Goal: Check status: Check status

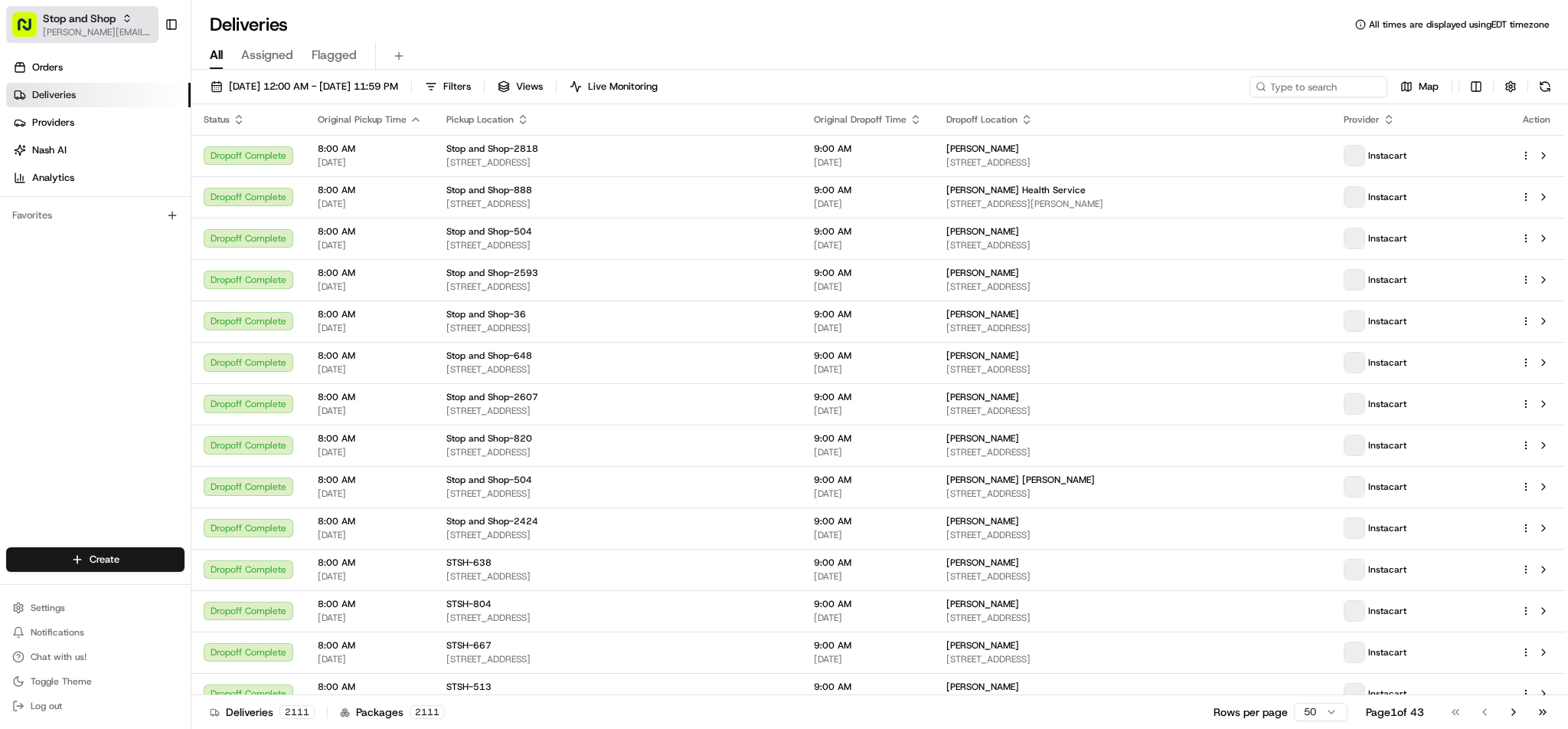
click at [131, 17] on icon "button" at bounding box center [127, 18] width 11 height 11
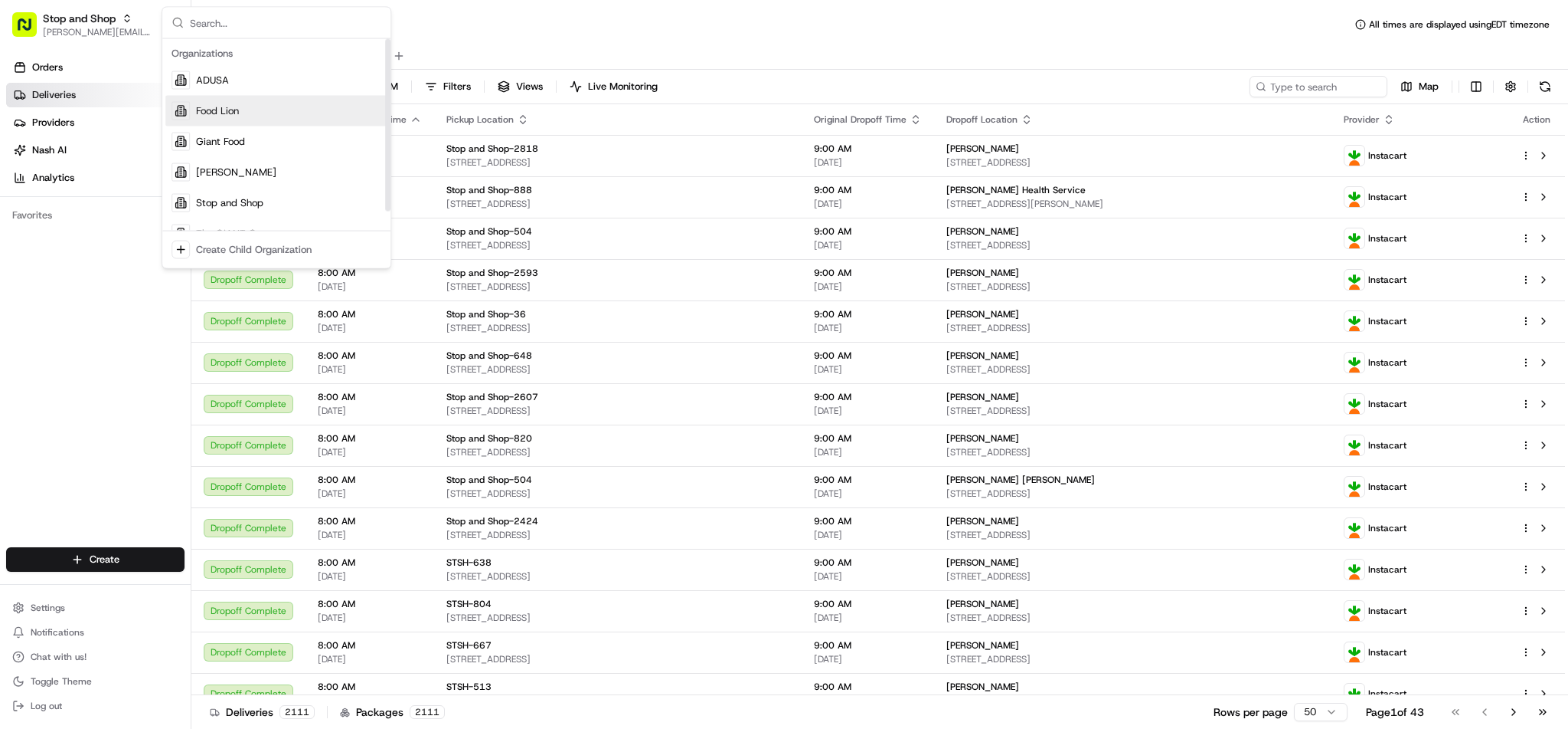
click at [182, 118] on div "Suggestions" at bounding box center [181, 111] width 19 height 19
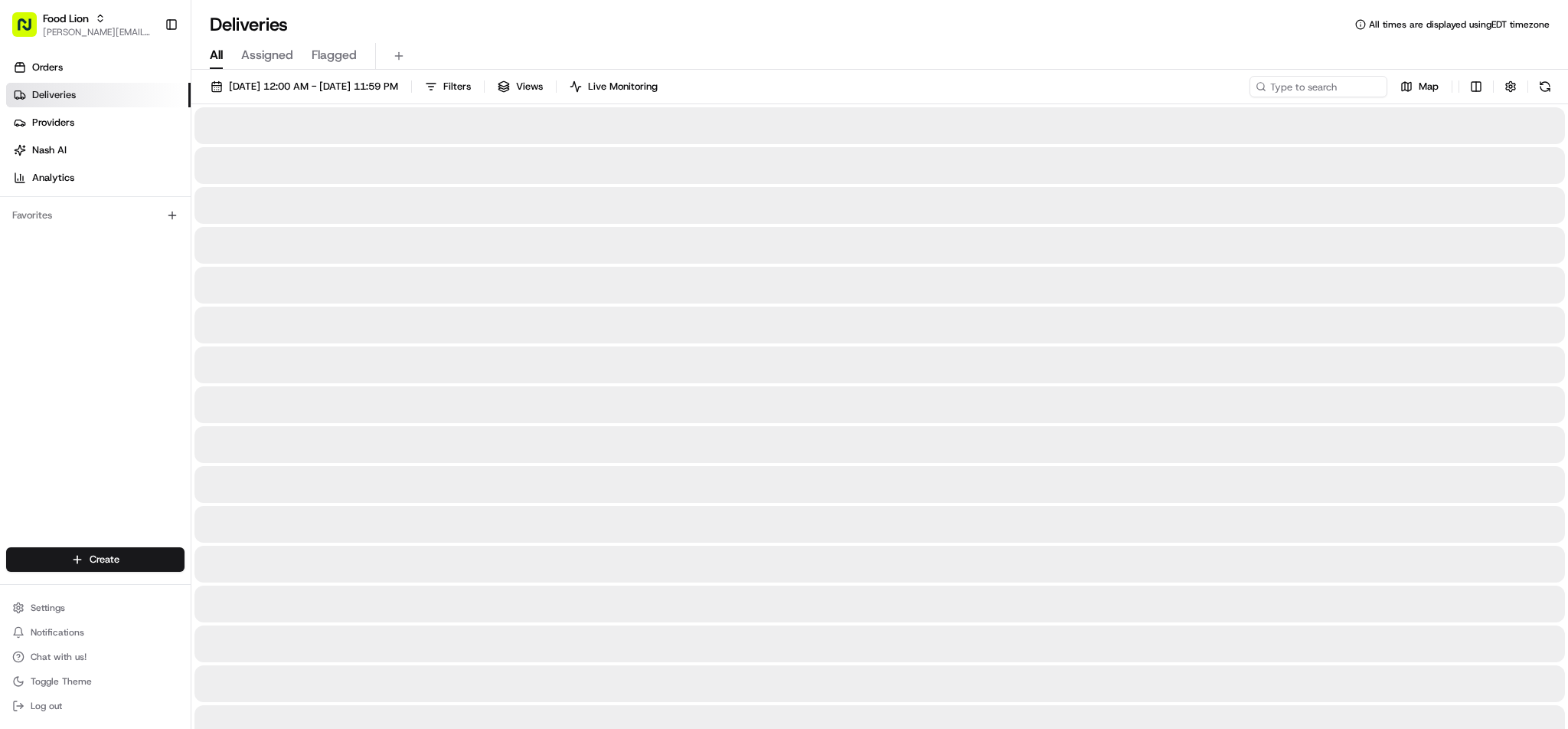
click at [1368, 87] on input at bounding box center [1318, 87] width 137 height 22
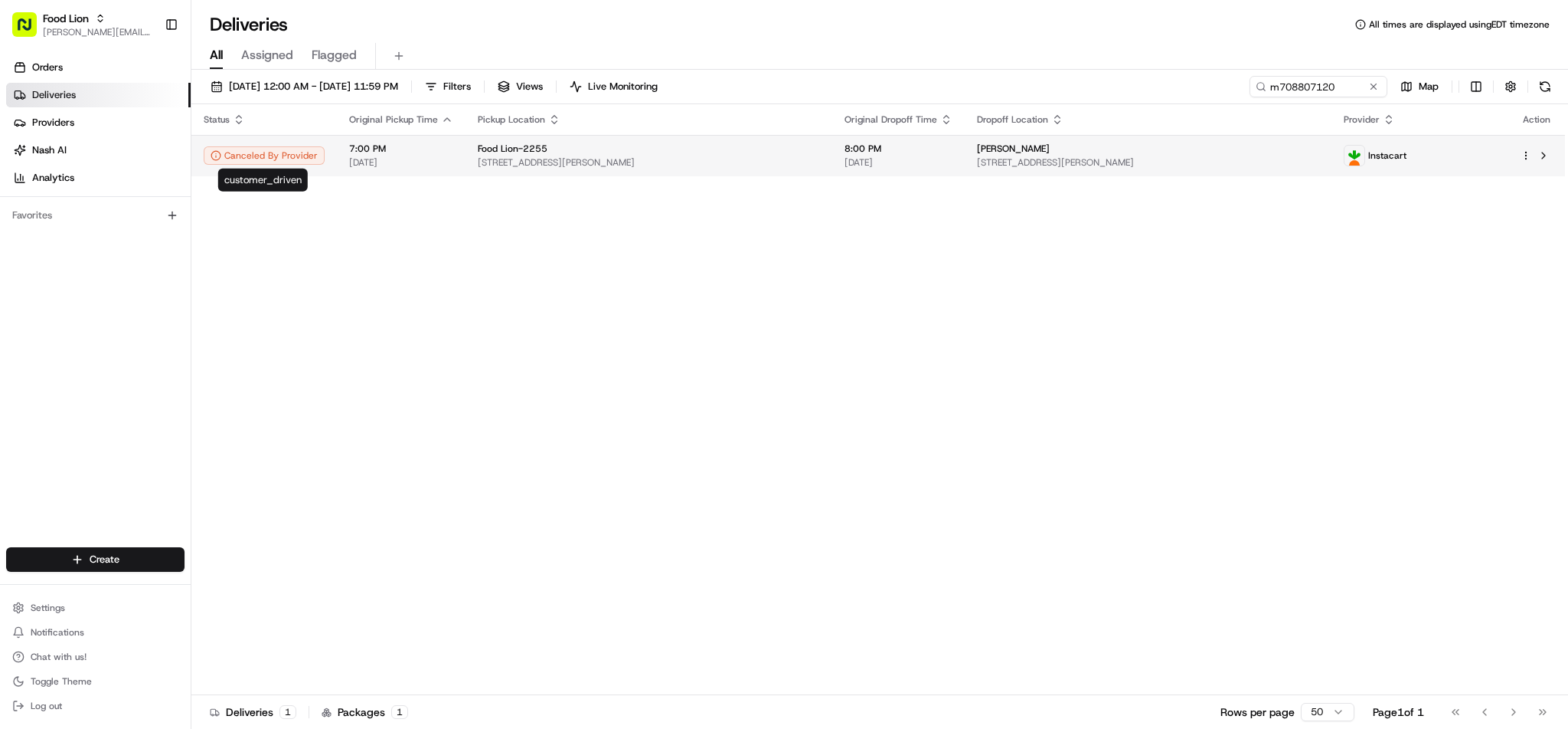
type input "m708807120"
click at [319, 160] on div "Canceled By Provider" at bounding box center [264, 155] width 121 height 19
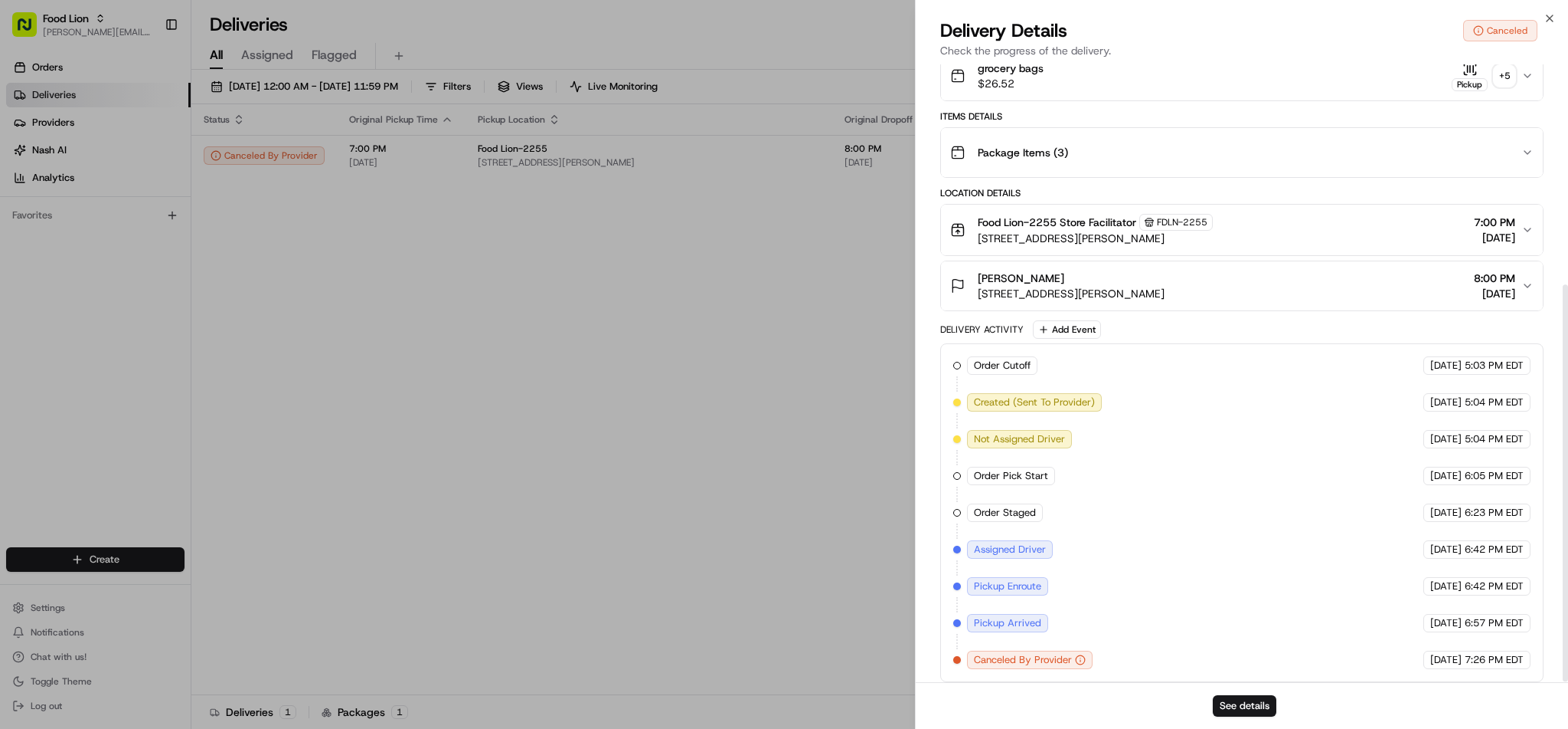
scroll to position [341, 0]
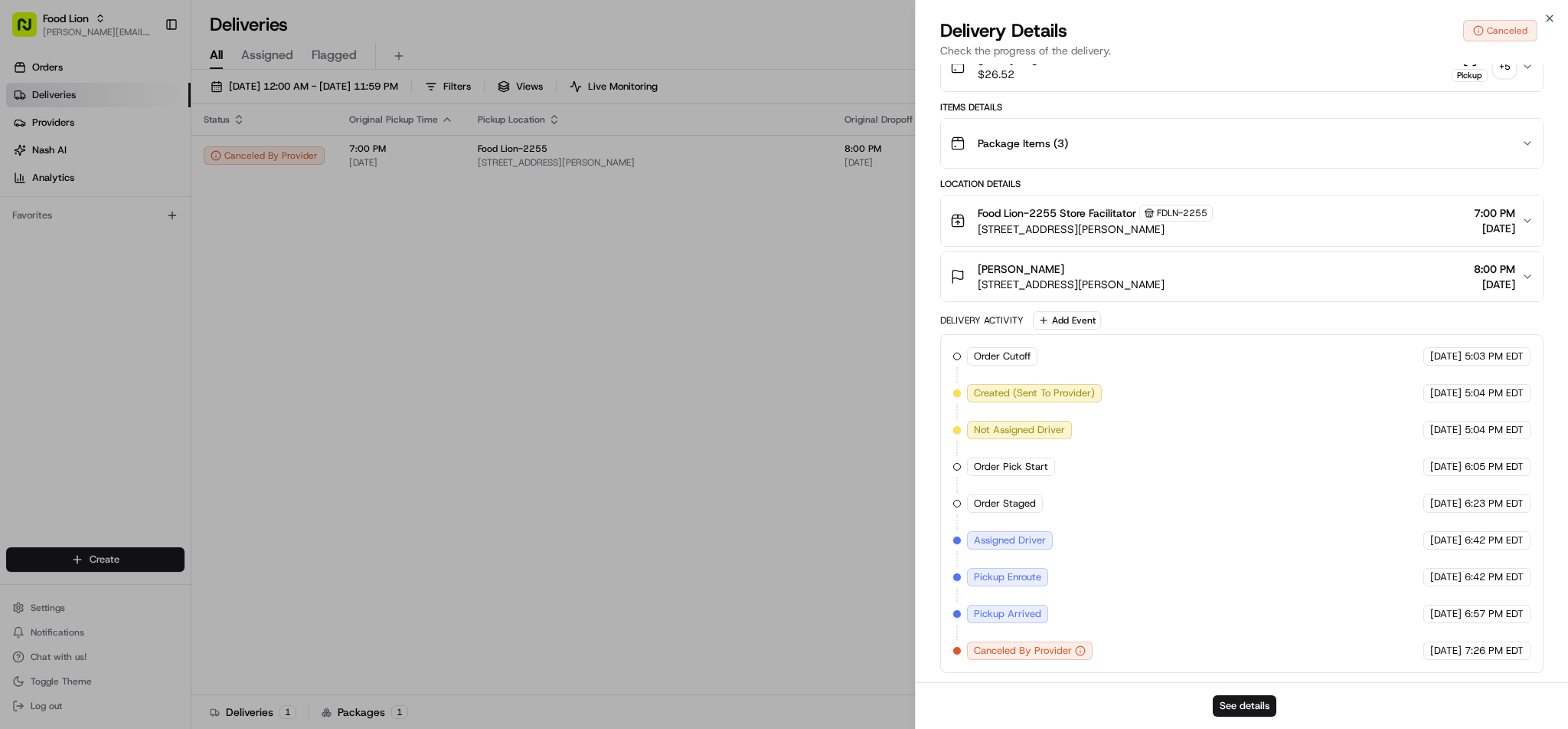
click at [1165, 271] on div "[PERSON_NAME]" at bounding box center [1071, 268] width 187 height 15
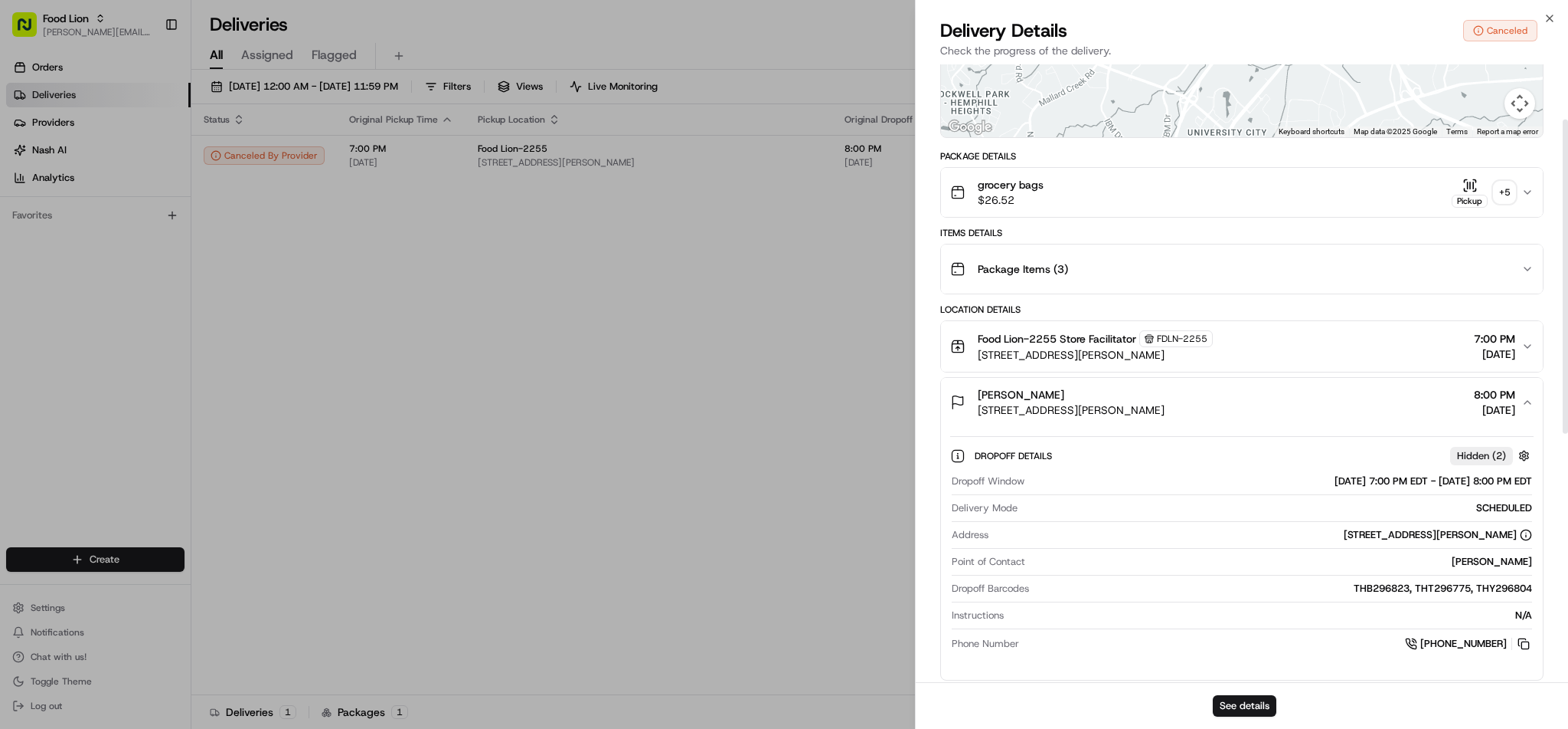
scroll to position [36, 0]
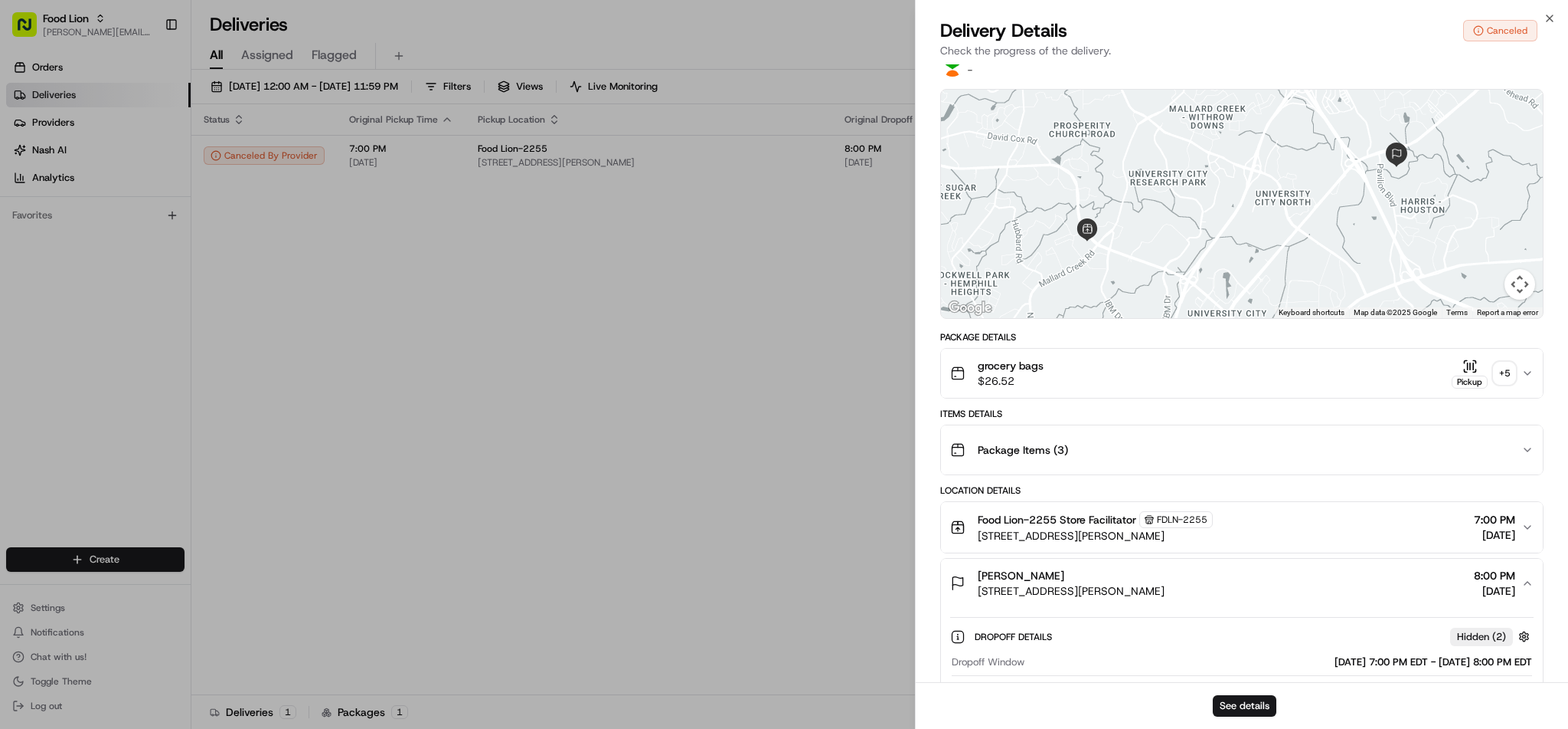
click at [1184, 450] on div "Package Items ( 3 )" at bounding box center [1236, 449] width 571 height 31
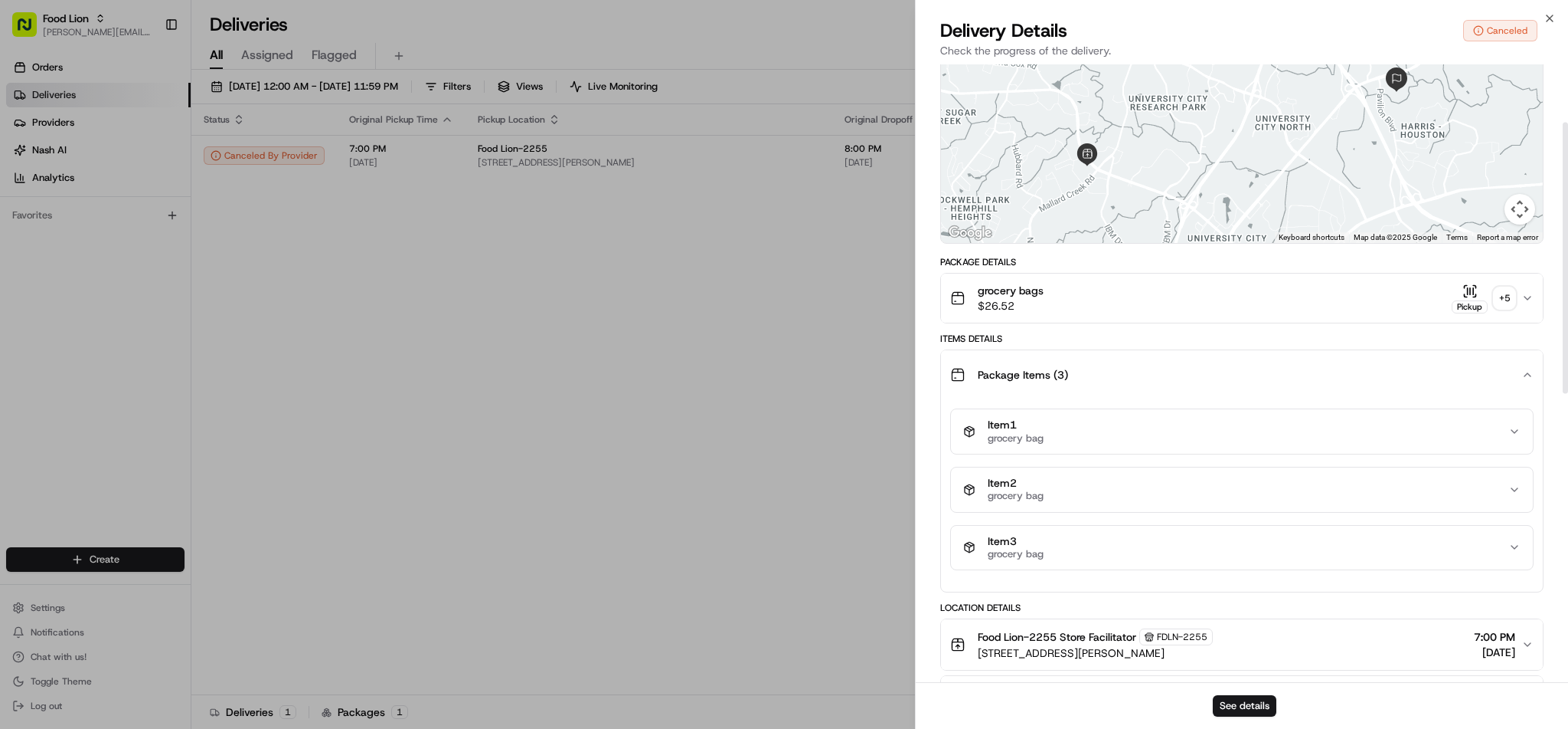
scroll to position [137, 0]
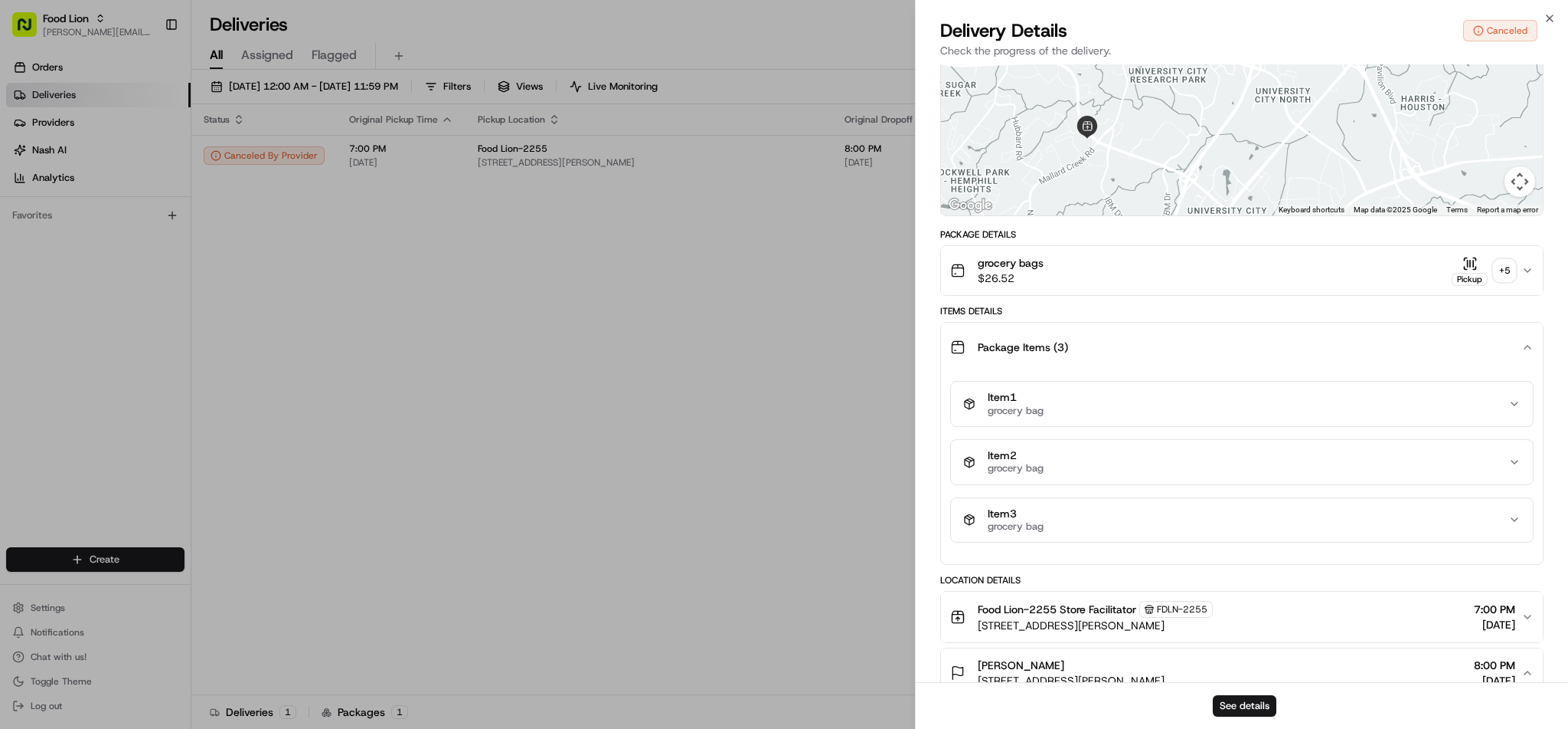
click at [1205, 393] on div "Item 1 grocery bag" at bounding box center [1237, 404] width 546 height 26
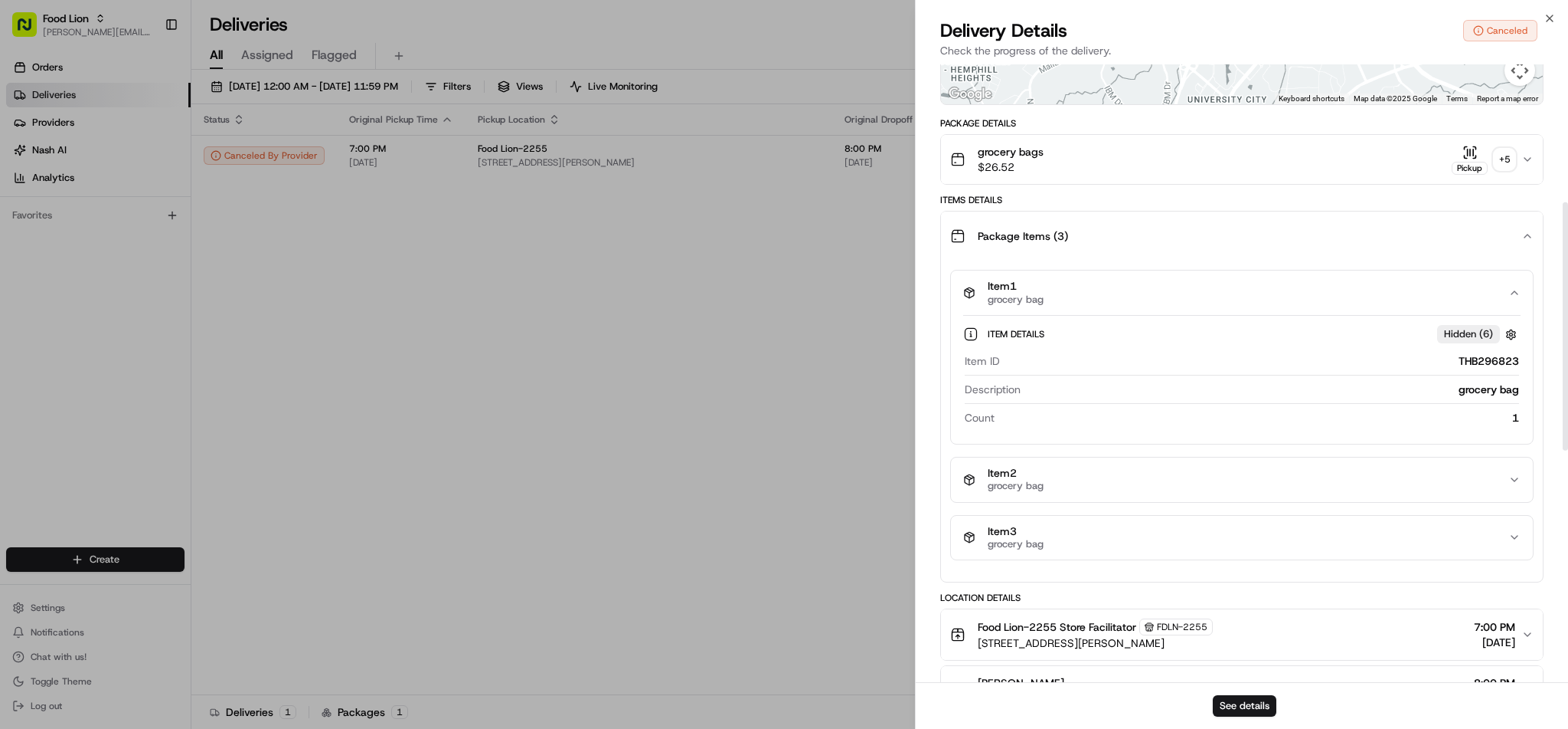
scroll to position [341, 0]
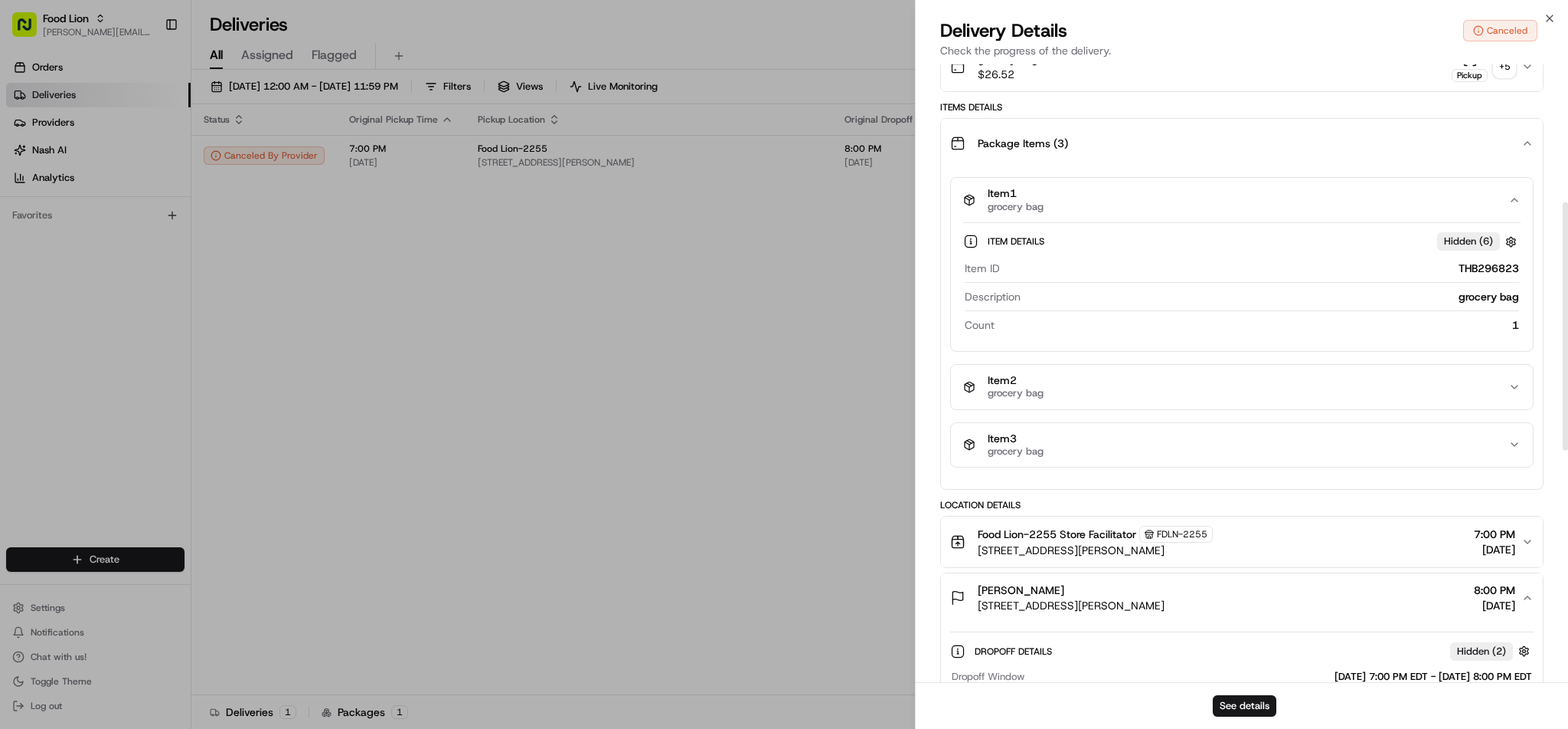
click at [1205, 393] on div "Item 2 grocery bag" at bounding box center [1237, 387] width 546 height 26
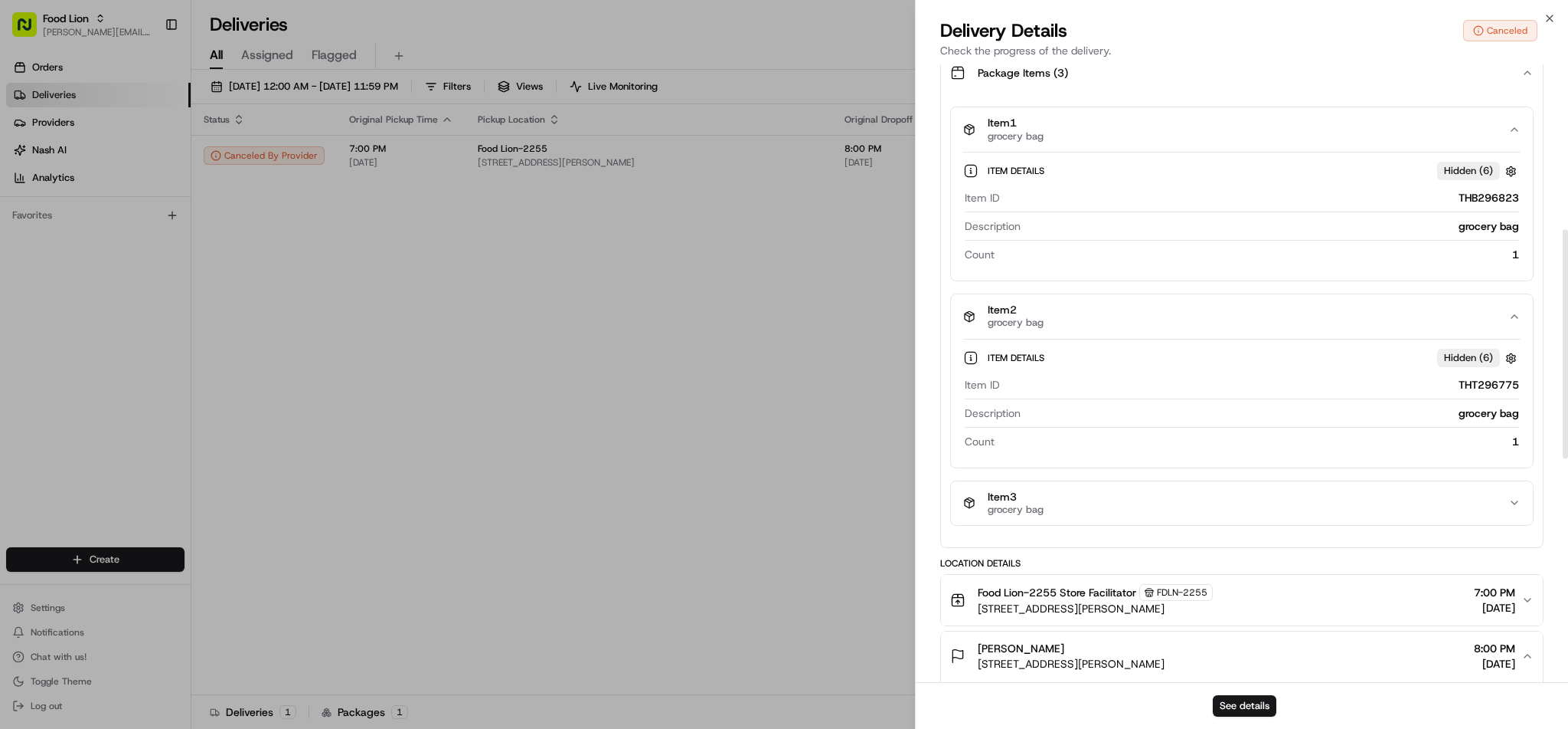
scroll to position [444, 0]
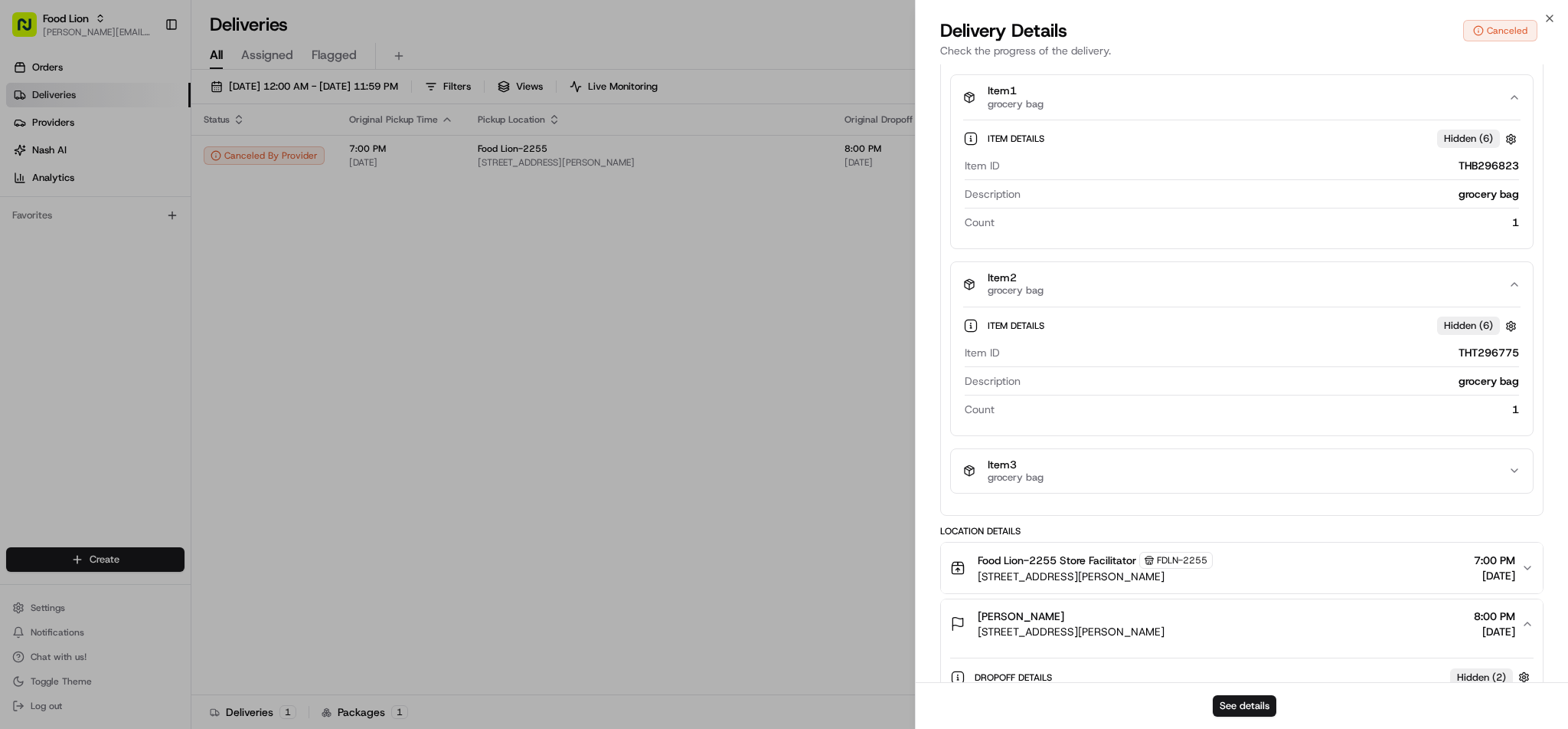
click at [1204, 462] on div "Item 3 grocery bag" at bounding box center [1237, 471] width 546 height 26
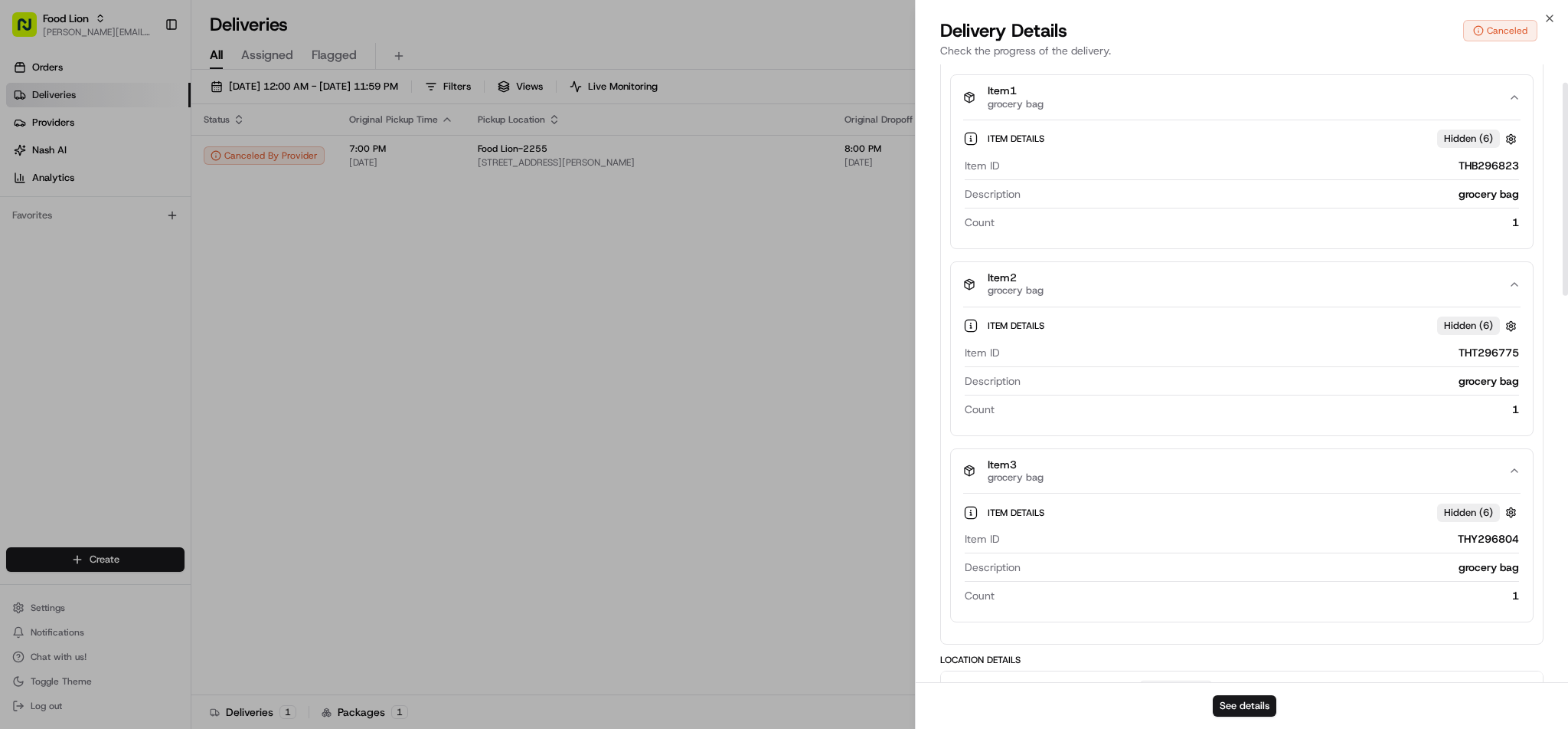
scroll to position [0, 0]
